Goal: Task Accomplishment & Management: Use online tool/utility

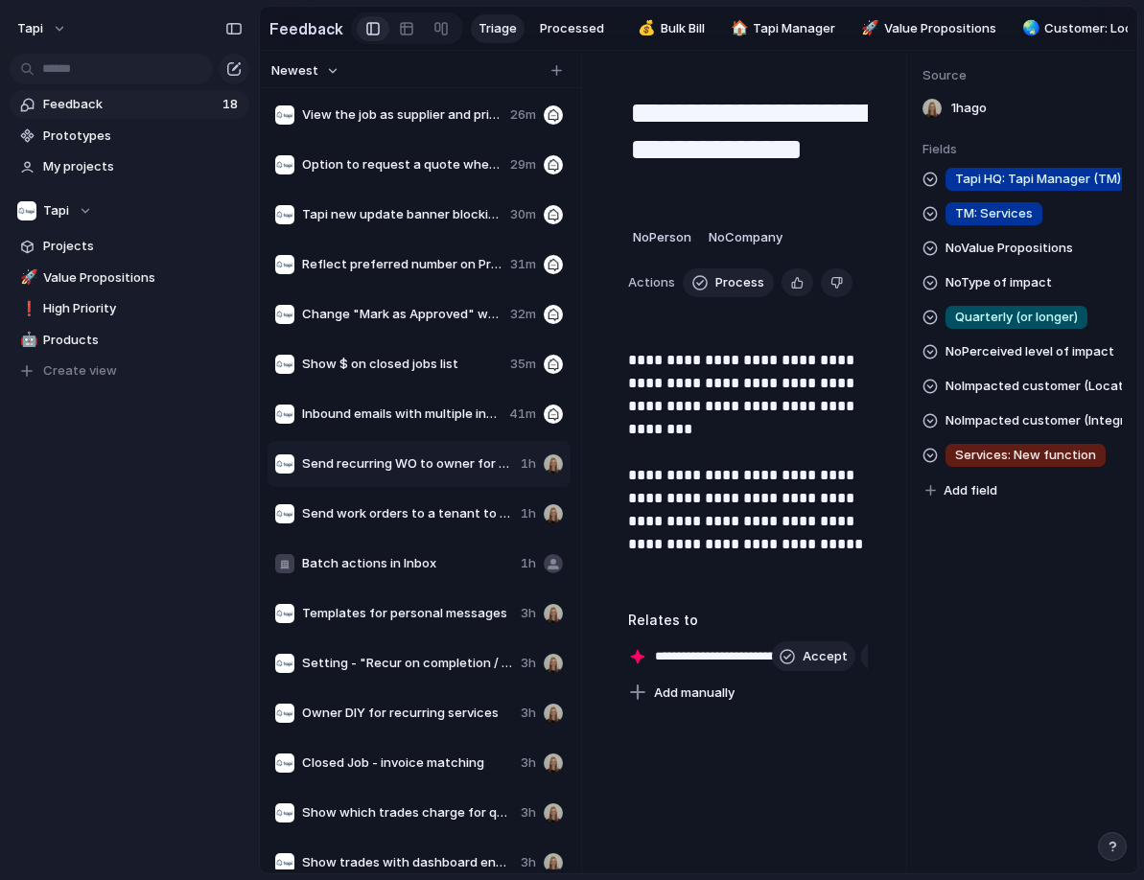
scroll to position [52, 0]
click at [396, 407] on span "Inbound emails with multiple invoice links (& no attachment) only extract the f…" at bounding box center [401, 413] width 199 height 19
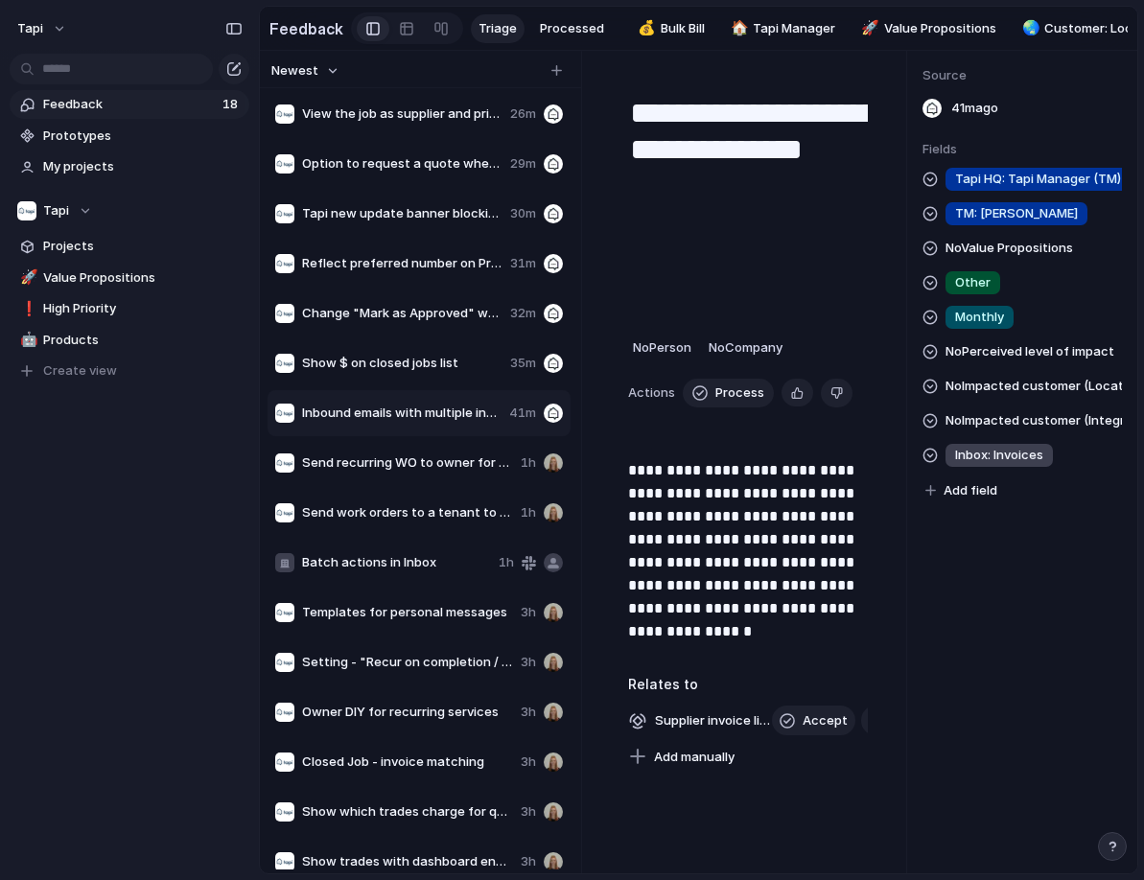
click at [979, 484] on span "Add field" at bounding box center [970, 490] width 54 height 19
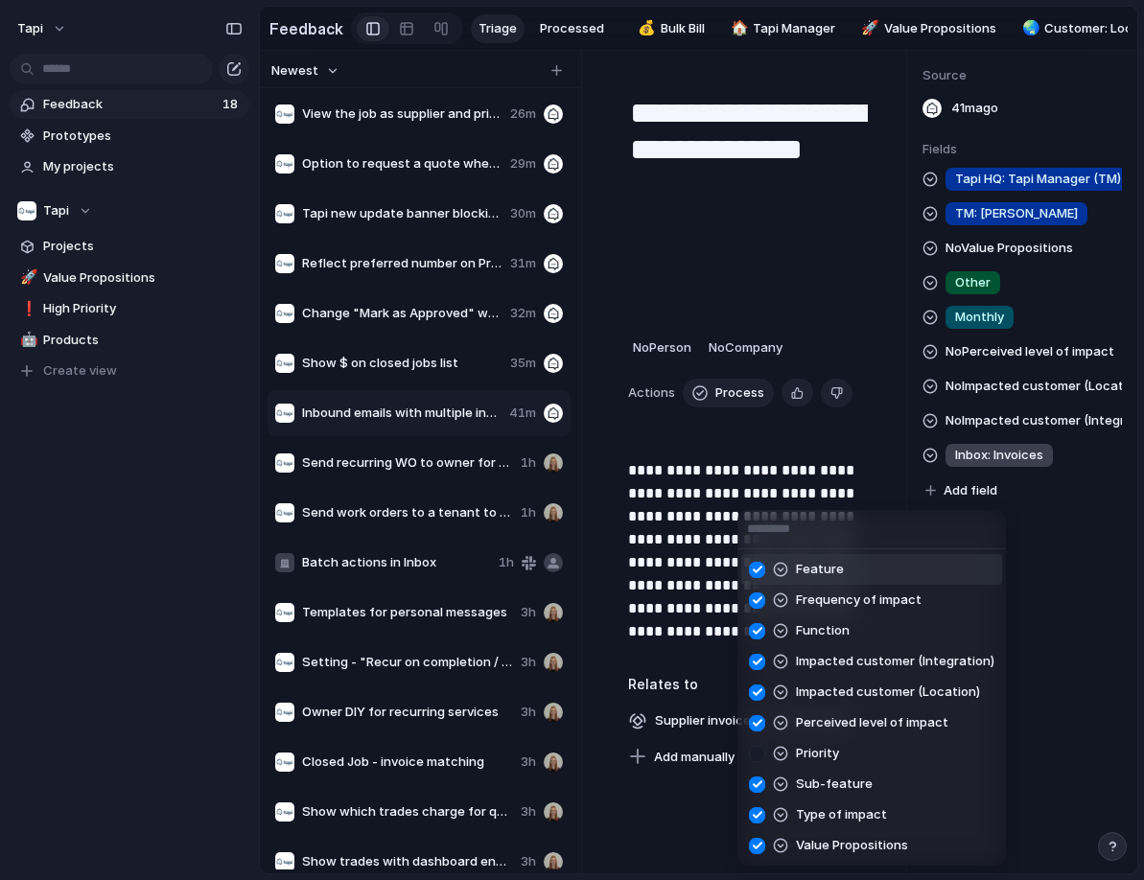
click at [982, 483] on div "Feature Frequency of impact Function Impacted customer (Integration) Impacted c…" at bounding box center [572, 440] width 1144 height 880
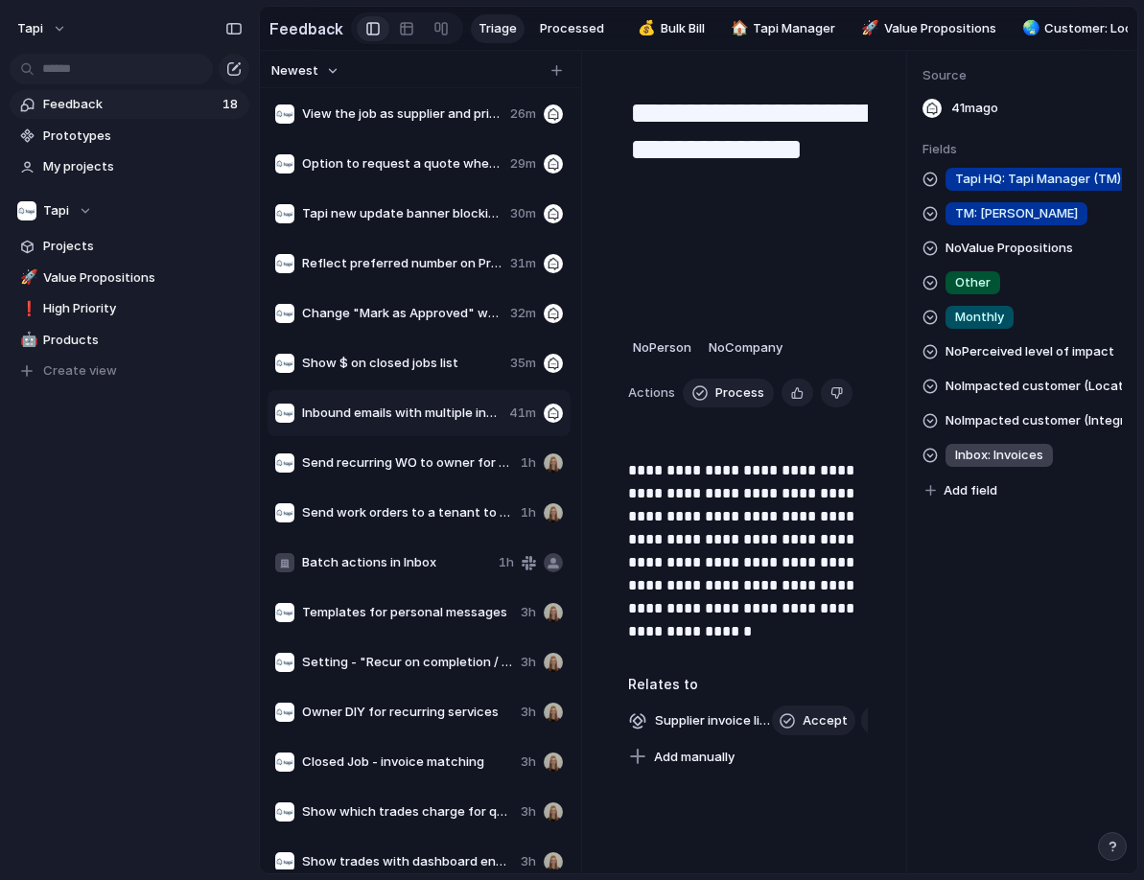
click at [419, 373] on div "Show $ on closed jobs list 35m" at bounding box center [419, 363] width 303 height 46
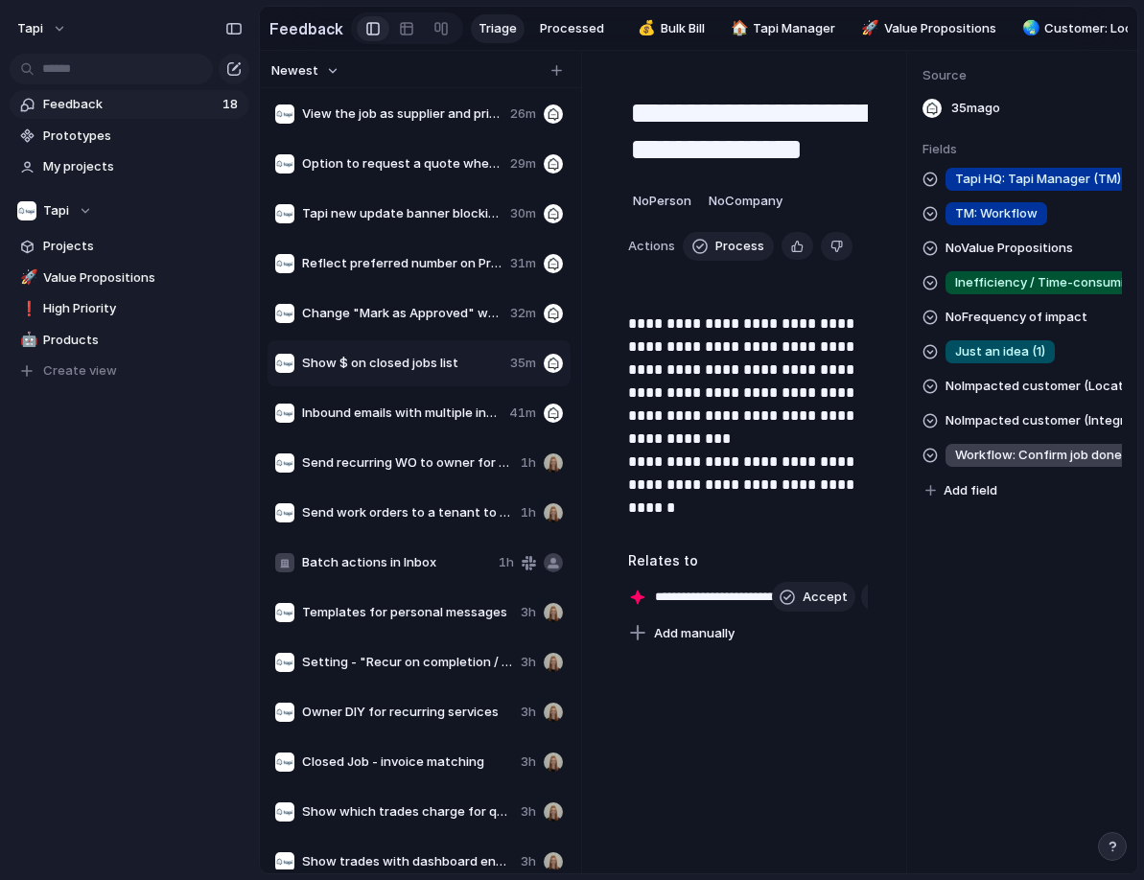
click at [417, 323] on div "Change "Mark as Approved" wording 32m" at bounding box center [419, 314] width 303 height 46
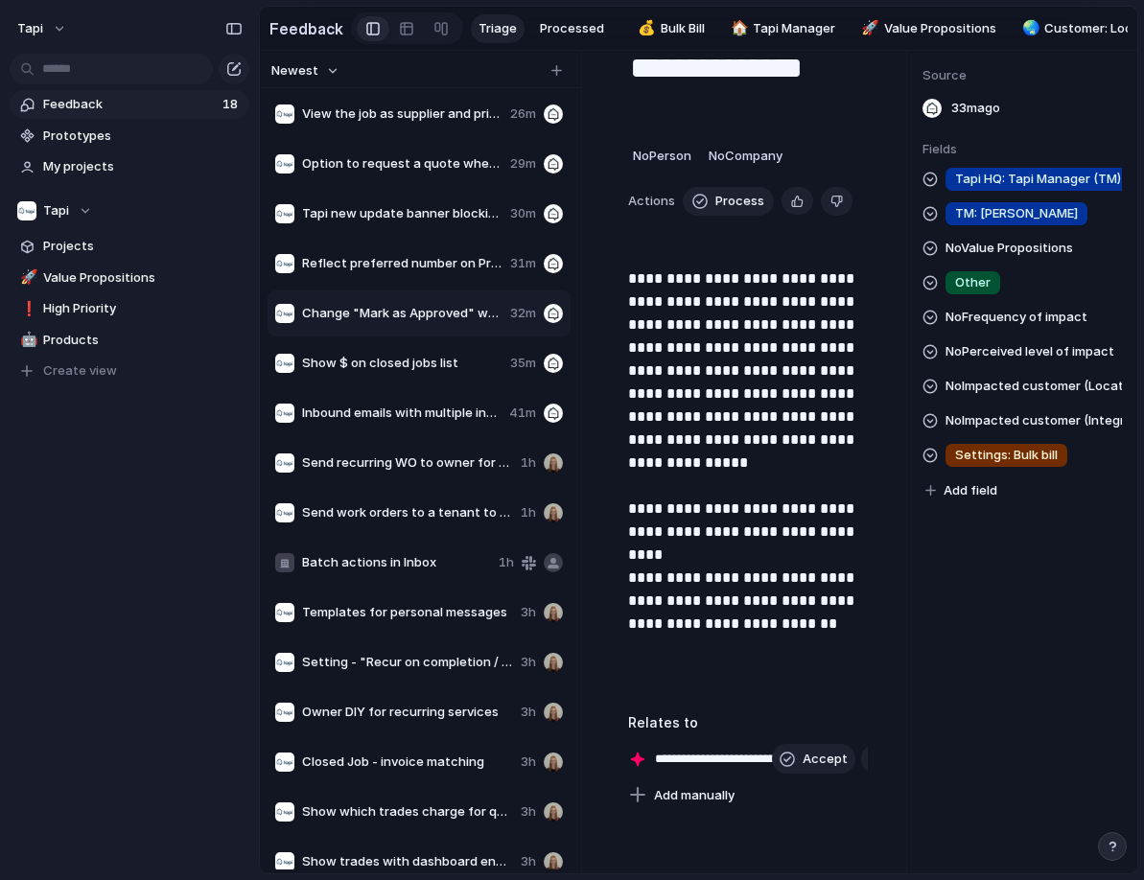
scroll to position [88, 0]
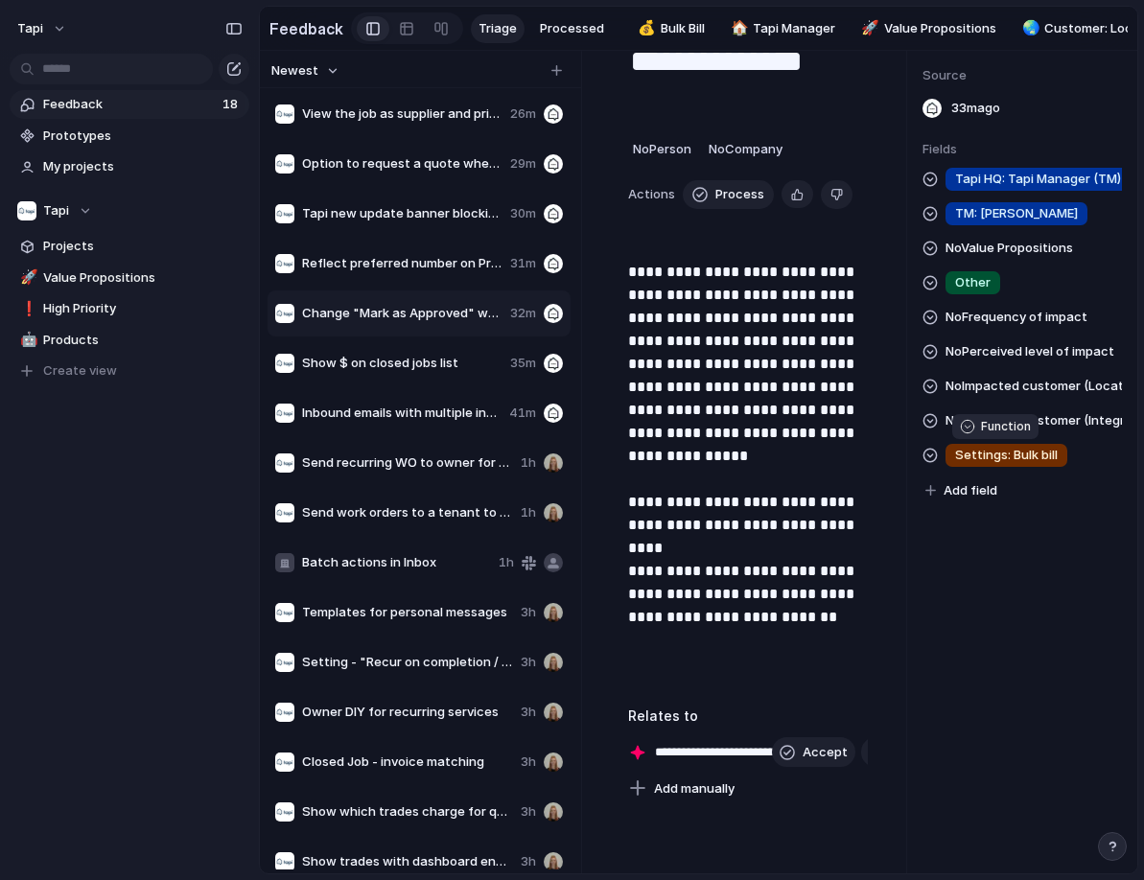
click at [1023, 454] on span "Settings: Bulk bill" at bounding box center [1006, 455] width 103 height 19
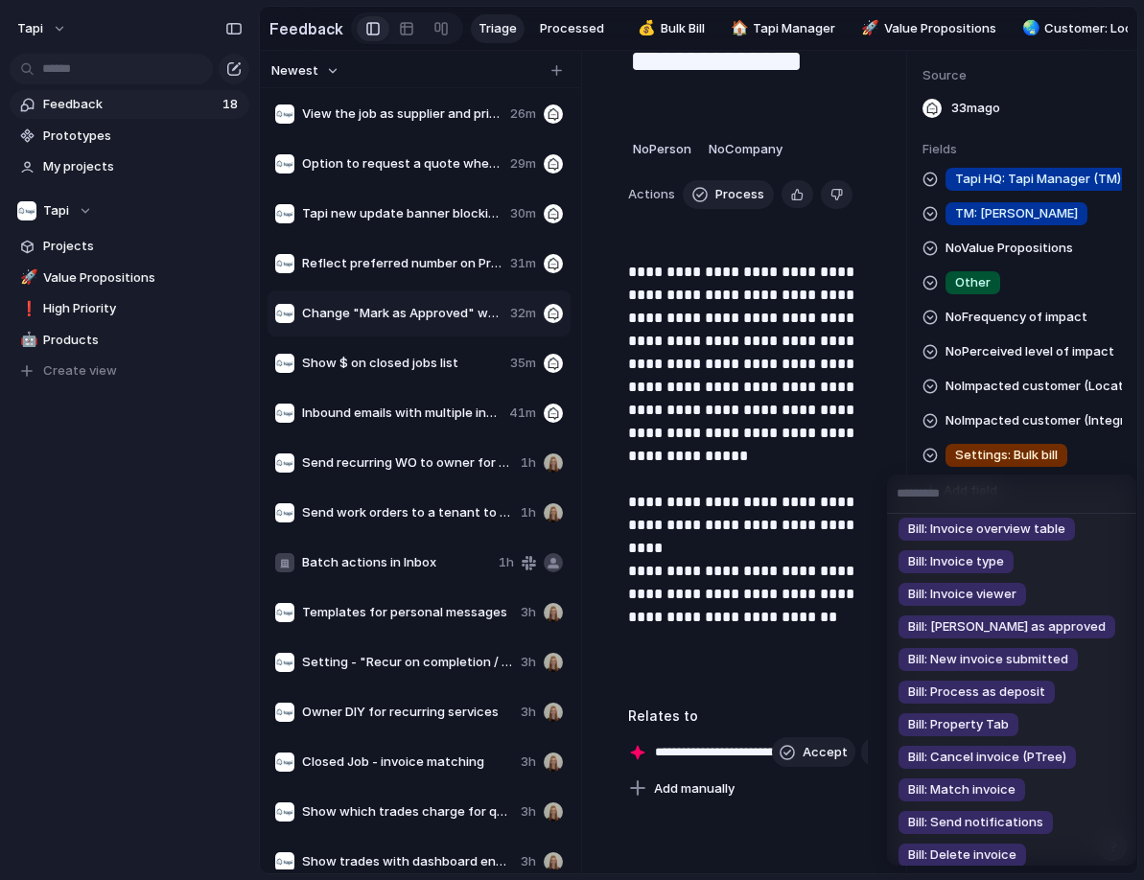
scroll to position [494, 0]
click at [991, 627] on span "Bill: [PERSON_NAME] as approved" at bounding box center [1007, 627] width 198 height 19
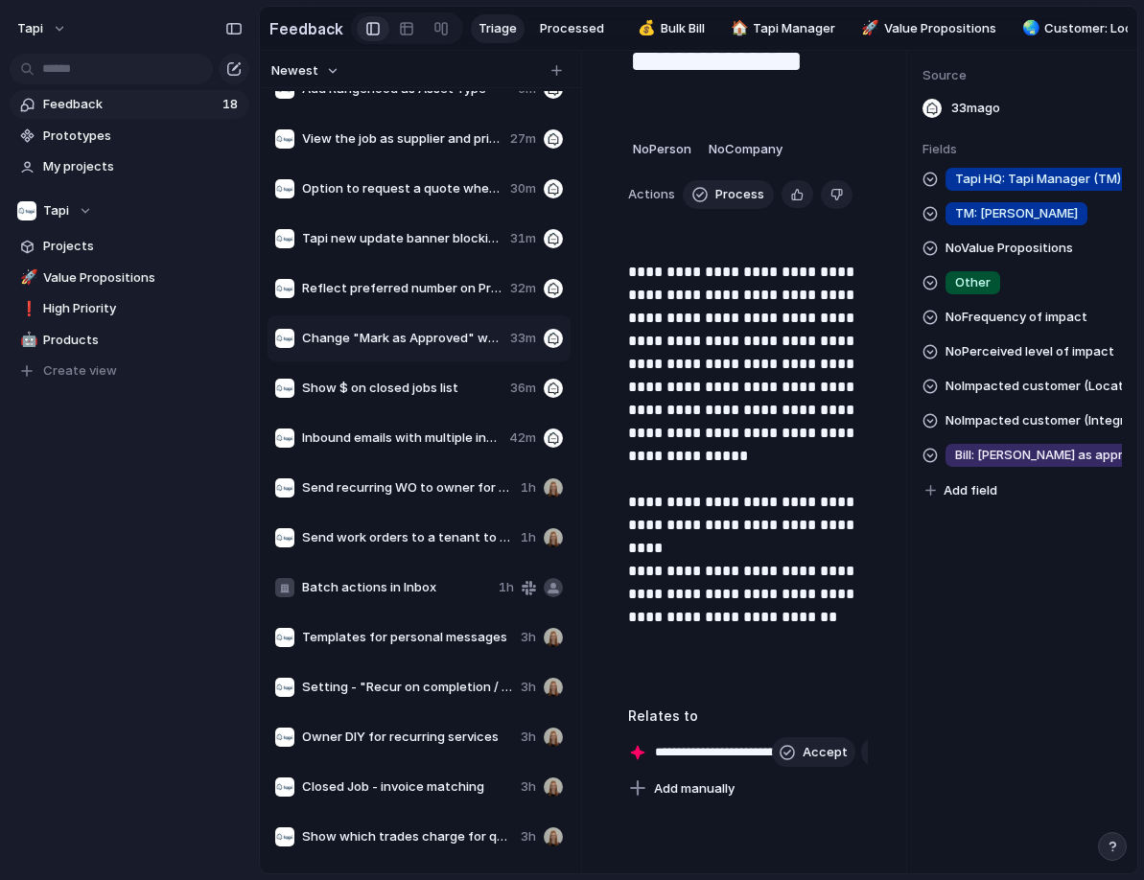
scroll to position [6, 0]
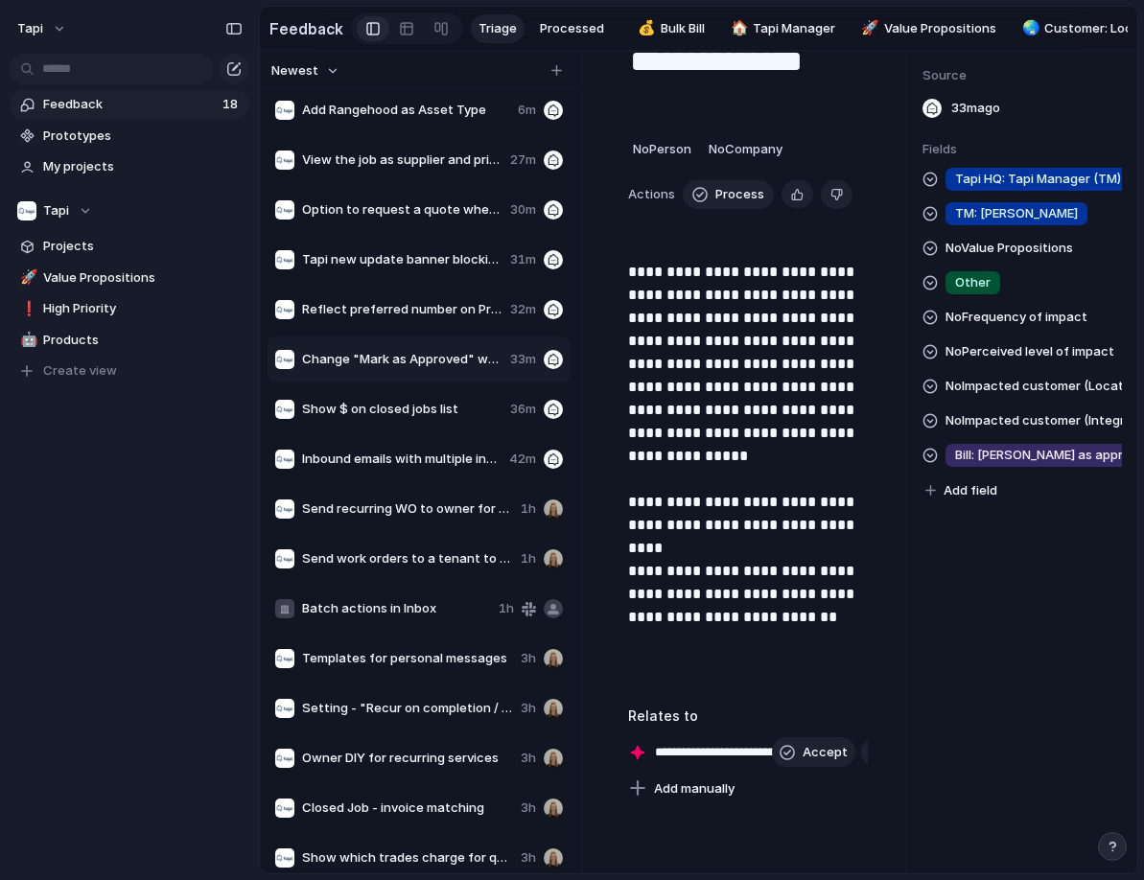
click at [410, 308] on span "Reflect preferred number on PropertyTree as Tapi Tenant Mobile number instead o…" at bounding box center [402, 309] width 200 height 19
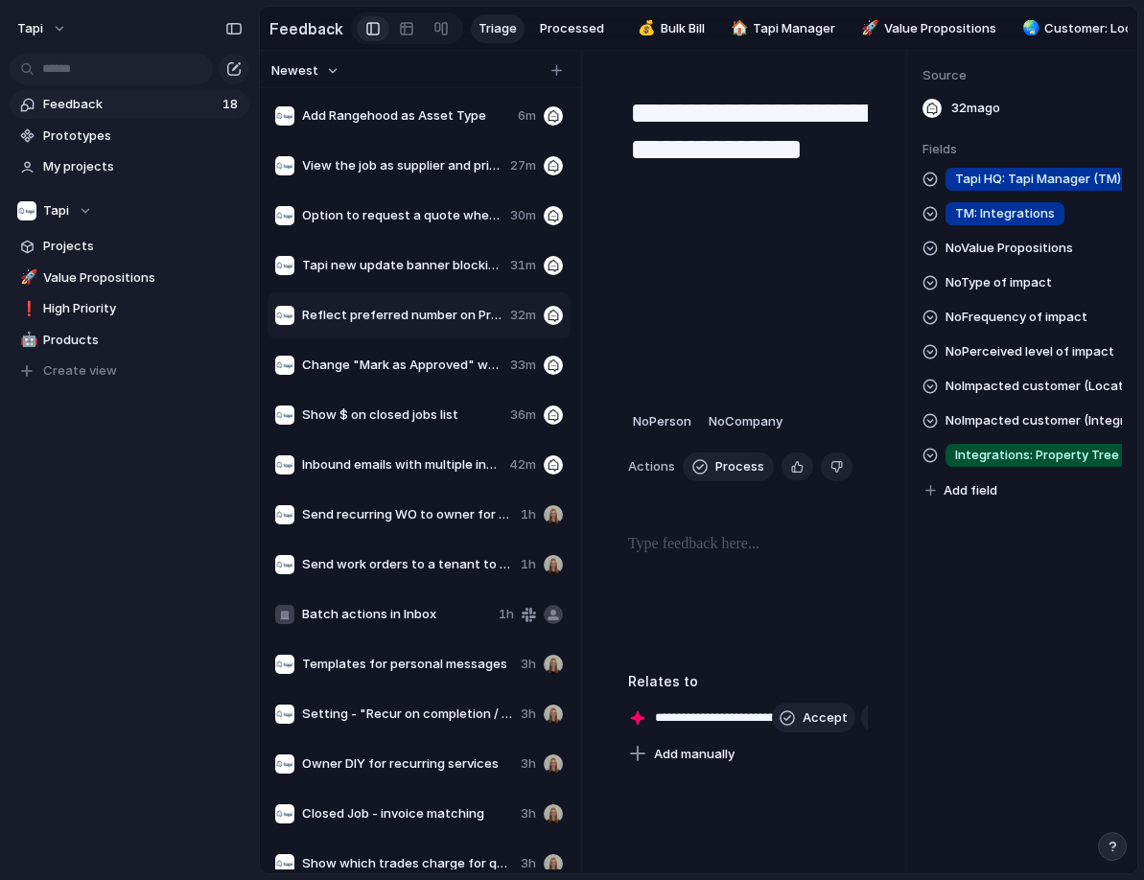
click at [323, 28] on h2 "Feedback" at bounding box center [306, 28] width 74 height 23
click at [399, 31] on div at bounding box center [406, 28] width 15 height 31
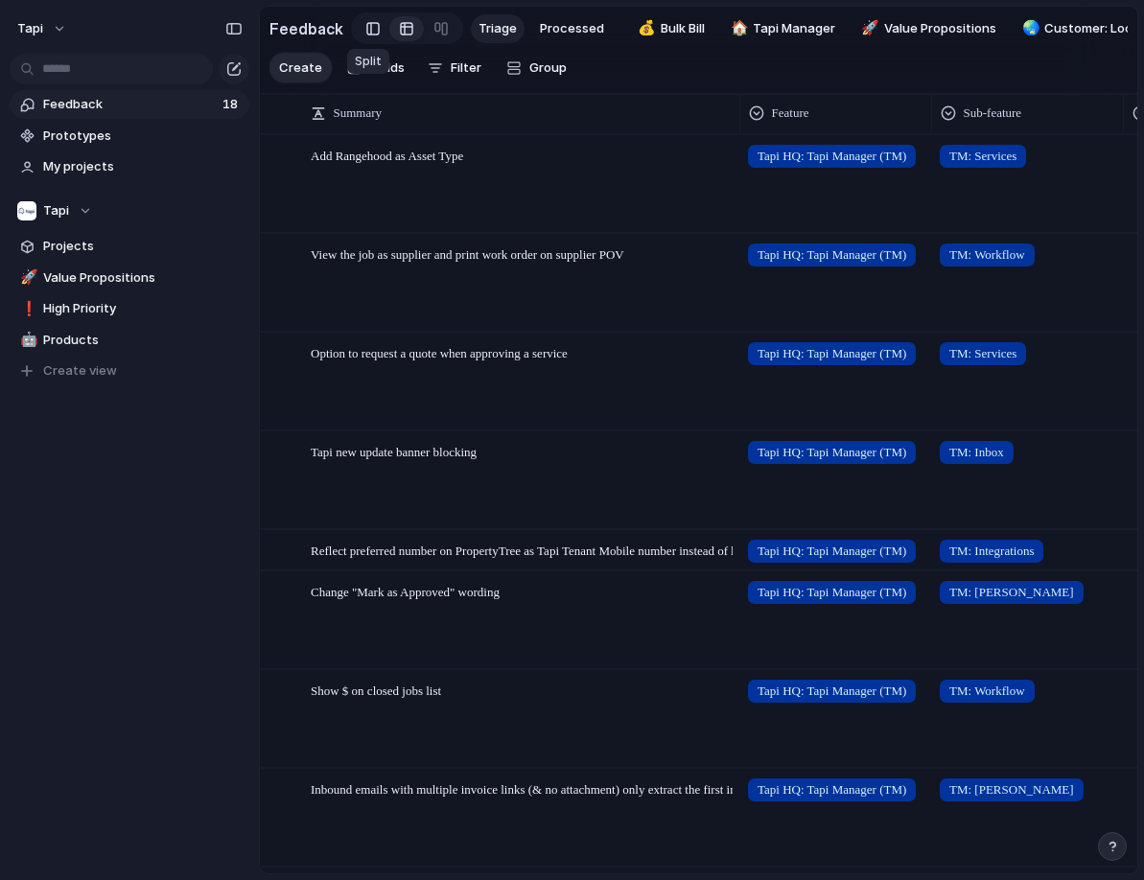
click at [370, 28] on div at bounding box center [372, 28] width 13 height 29
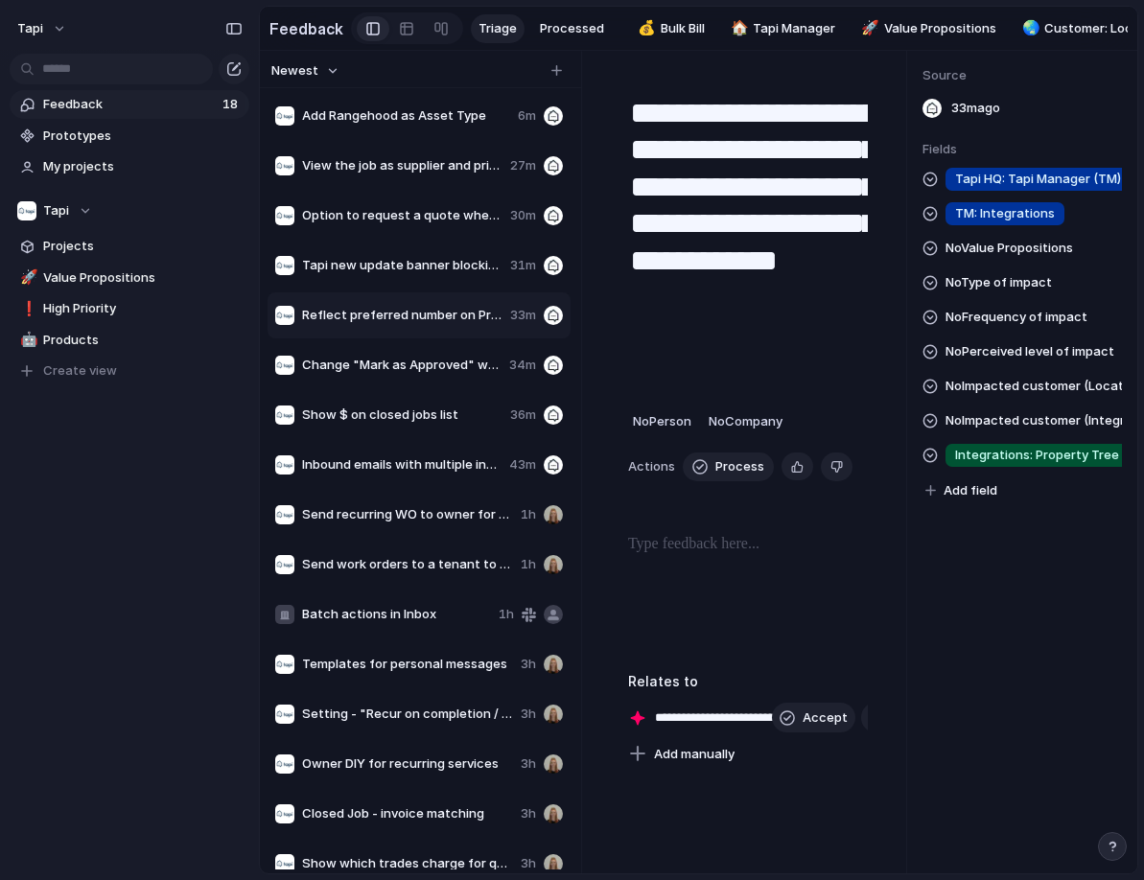
click at [1006, 214] on span "TM: Integrations" at bounding box center [1005, 213] width 100 height 19
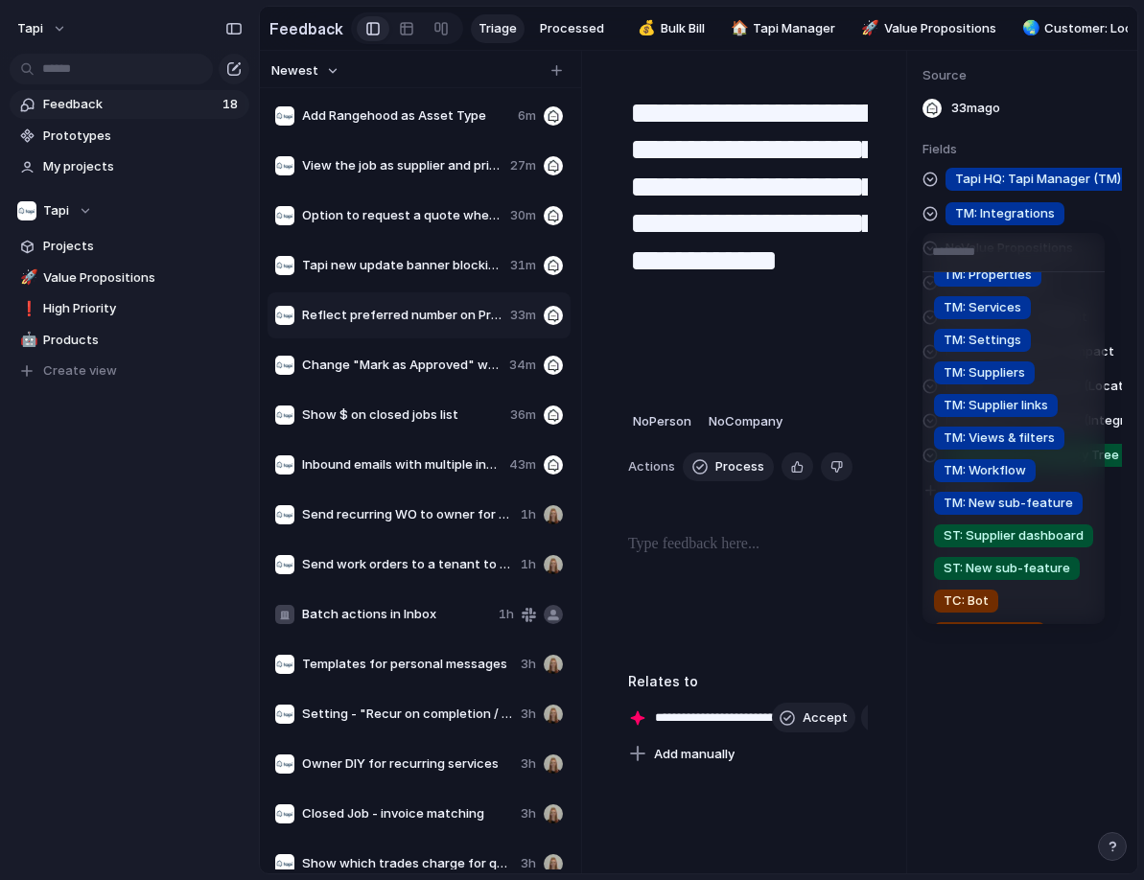
scroll to position [248, 0]
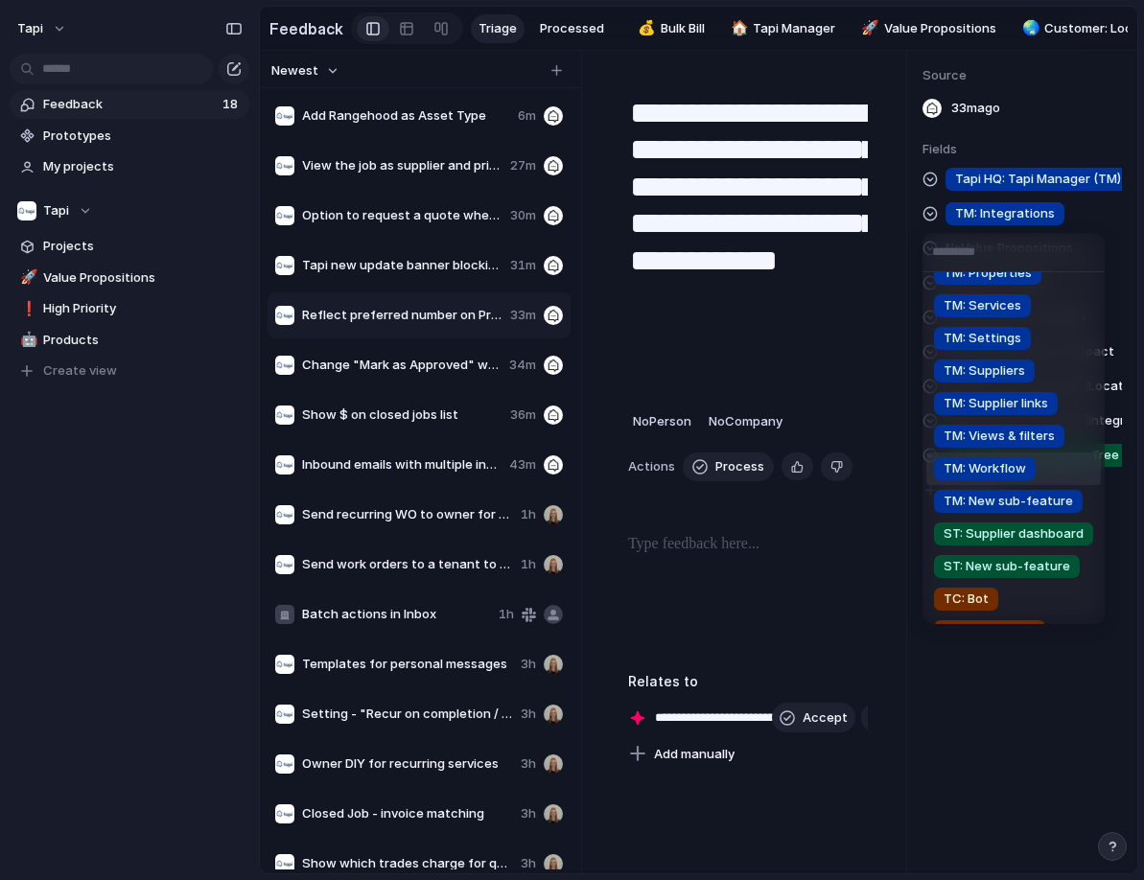
click at [1006, 465] on span "TM: Workflow" at bounding box center [984, 468] width 82 height 19
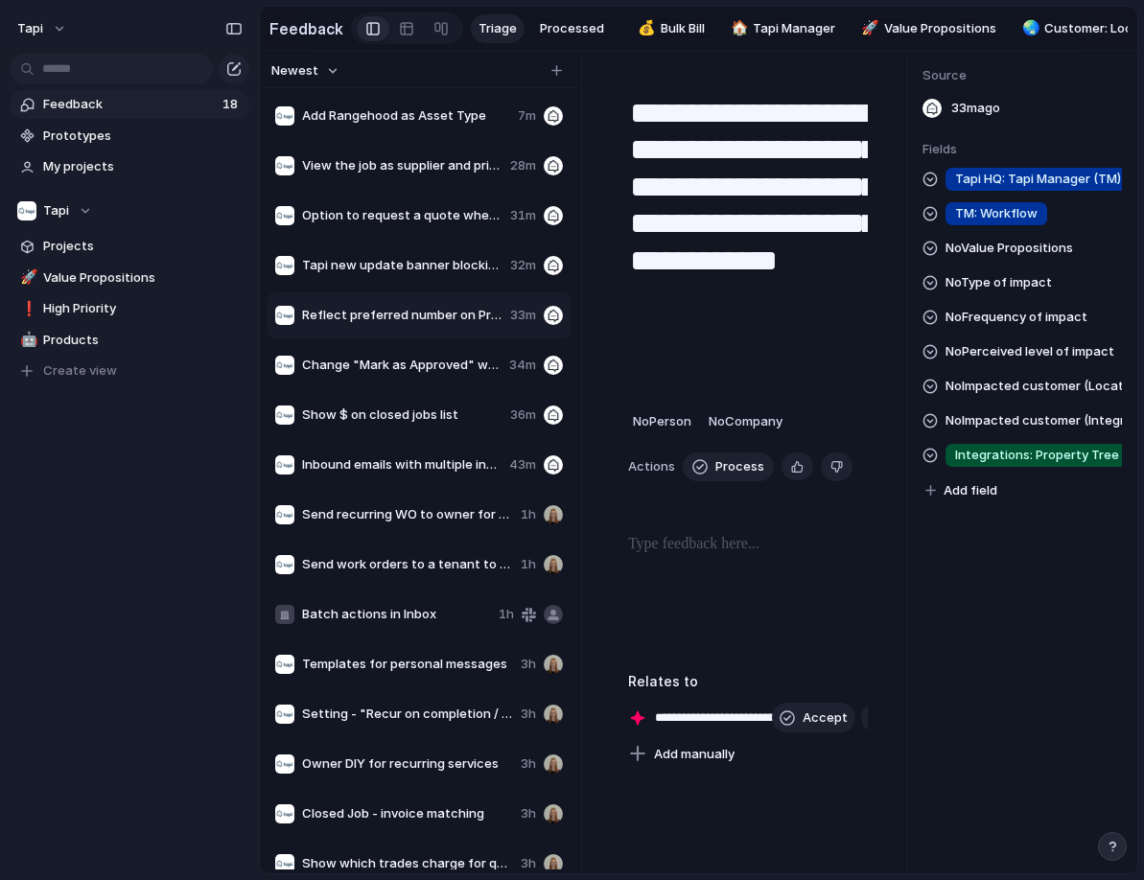
click at [425, 318] on span "Reflect preferred number on PropertyTree as Tapi Tenant Mobile number instead o…" at bounding box center [402, 315] width 200 height 19
click at [431, 261] on span "Tapi new update banner blocking" at bounding box center [402, 265] width 200 height 19
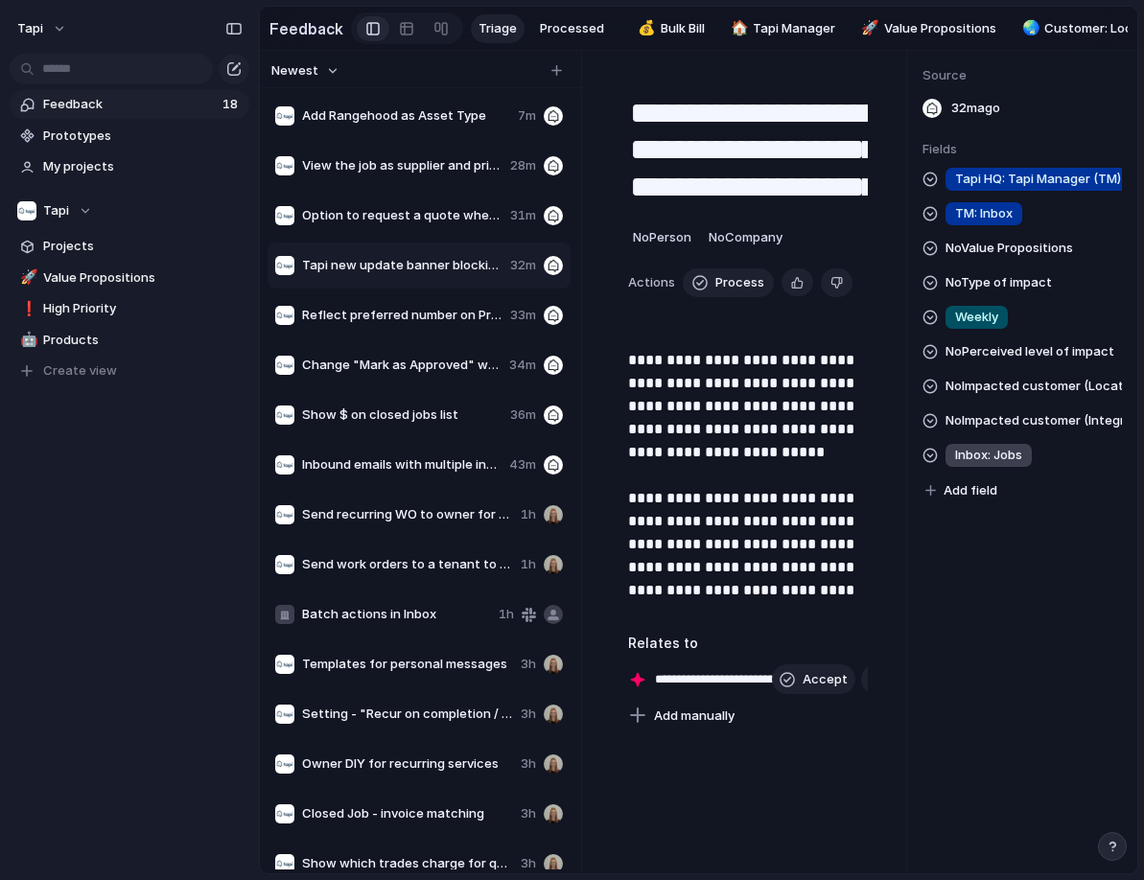
click at [445, 207] on span "Option to request a quote when approving a service" at bounding box center [402, 215] width 200 height 19
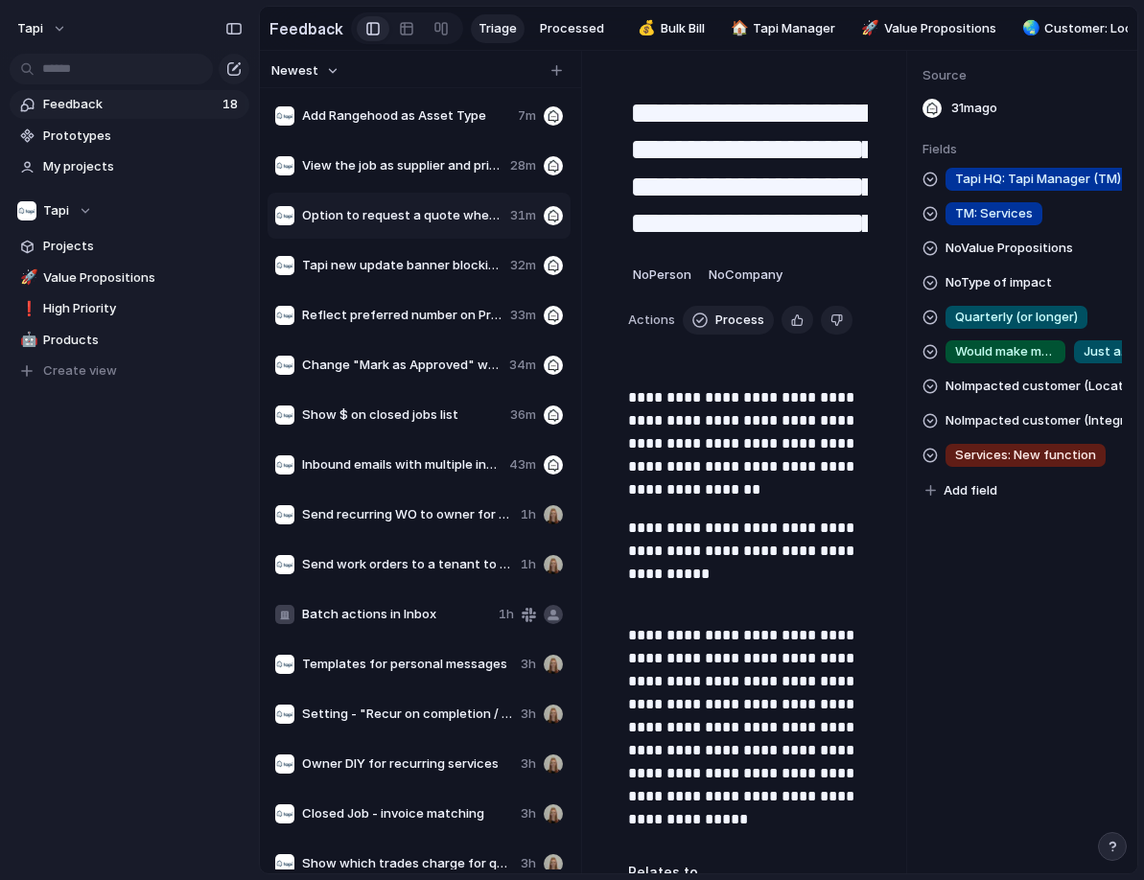
click at [435, 165] on span "View the job as supplier and print work order on supplier POV" at bounding box center [402, 165] width 200 height 19
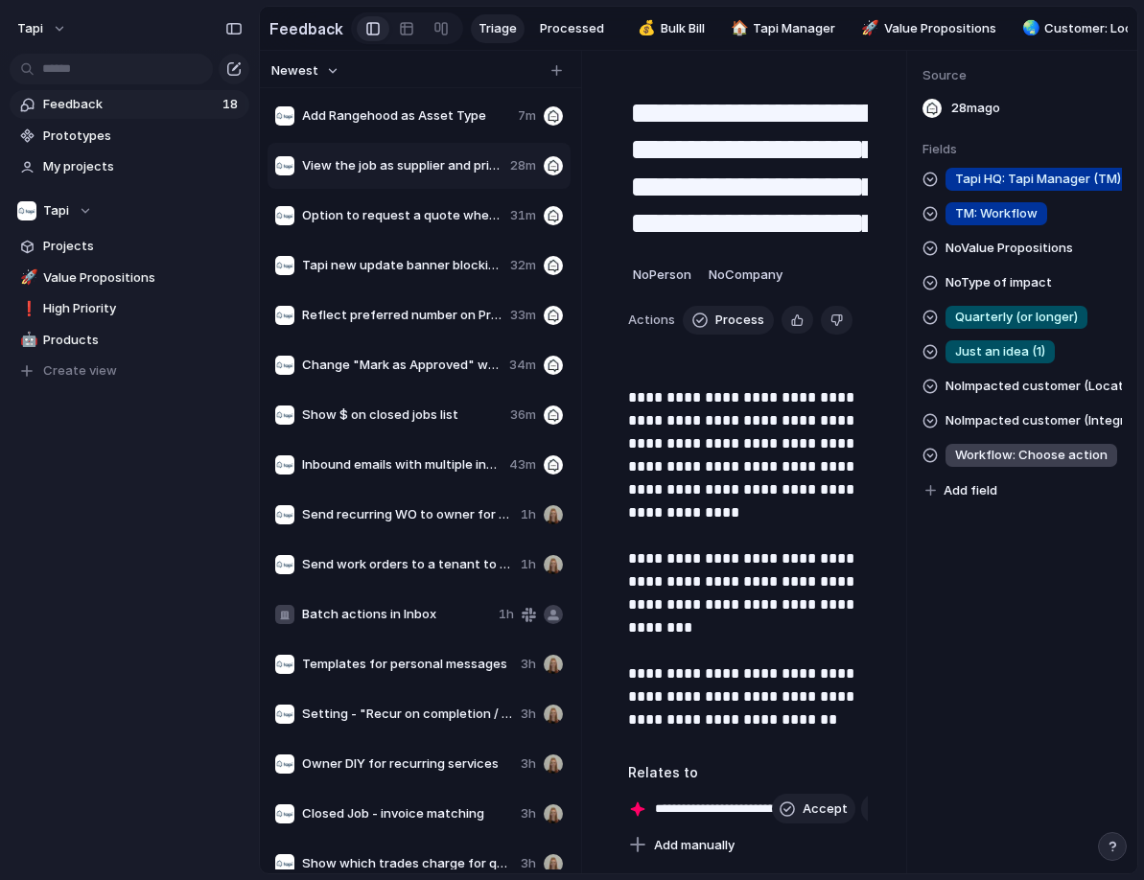
click at [417, 108] on span "Add Rangehood as Asset Type" at bounding box center [406, 115] width 208 height 19
